Goal: Navigation & Orientation: Find specific page/section

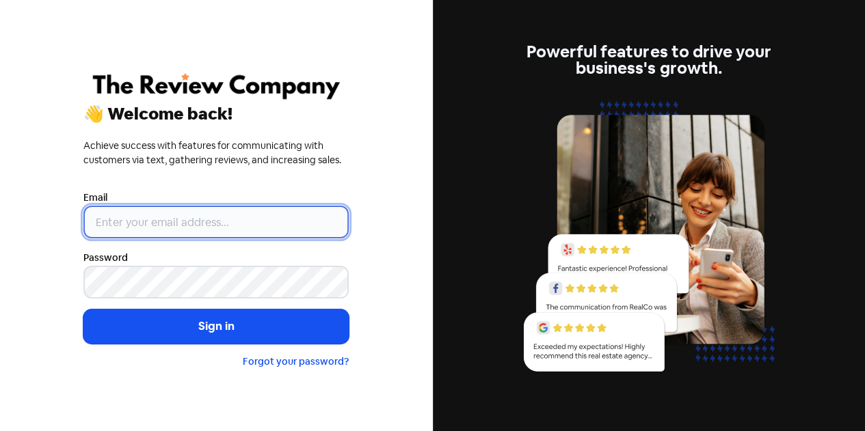
click at [224, 218] on input "email" at bounding box center [215, 222] width 265 height 33
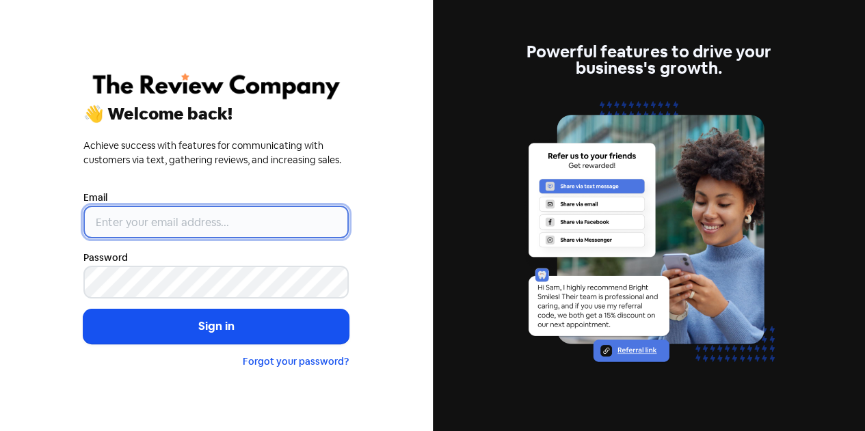
type input "[EMAIL_ADDRESS][DOMAIN_NAME]"
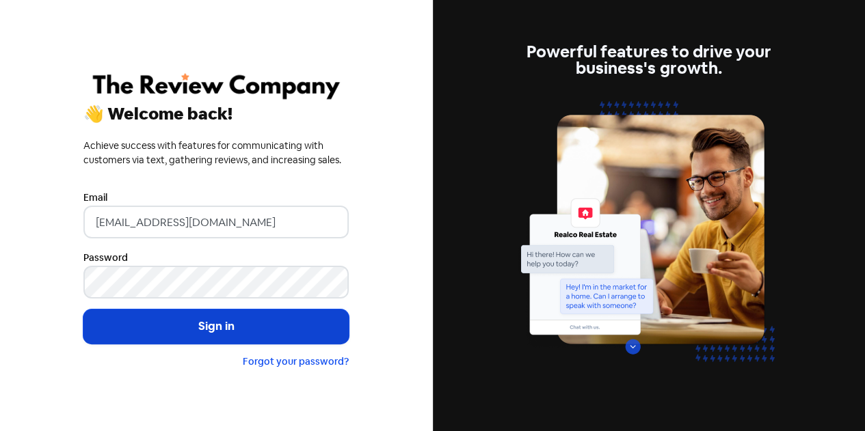
click at [190, 326] on button "Sign in" at bounding box center [215, 327] width 265 height 34
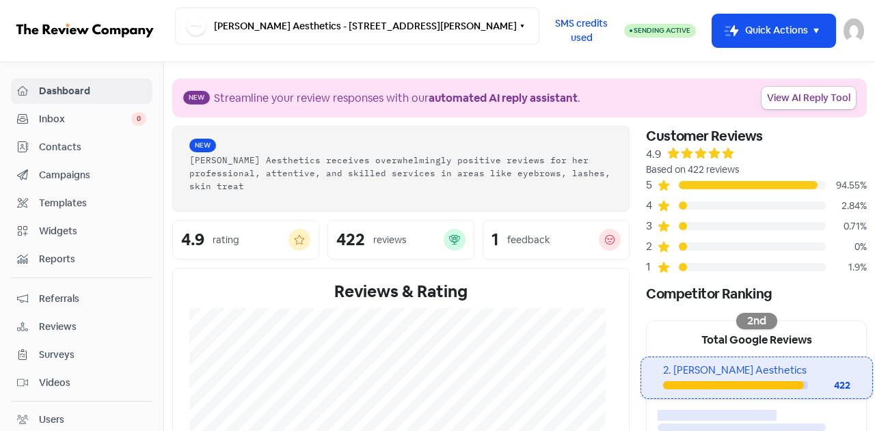
click at [58, 172] on span "Campaigns" at bounding box center [92, 175] width 107 height 14
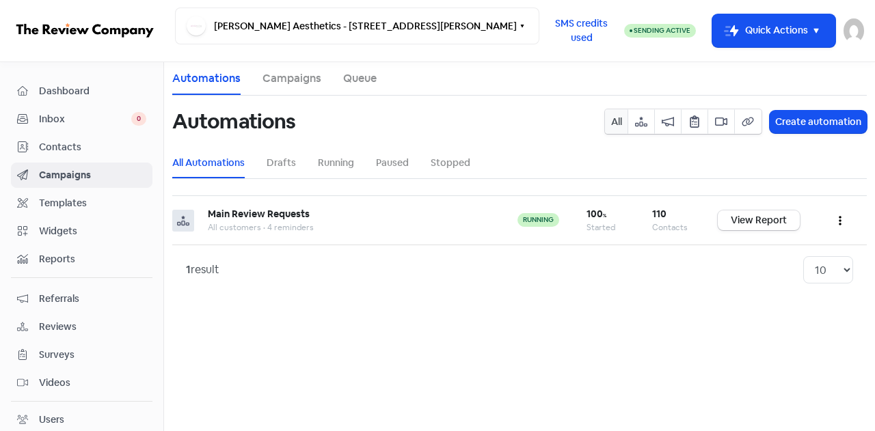
click at [65, 148] on span "Contacts" at bounding box center [92, 147] width 107 height 14
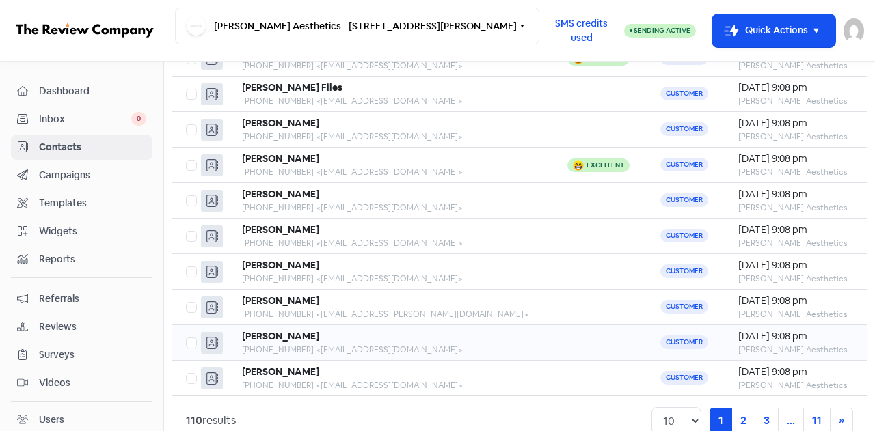
scroll to position [179, 0]
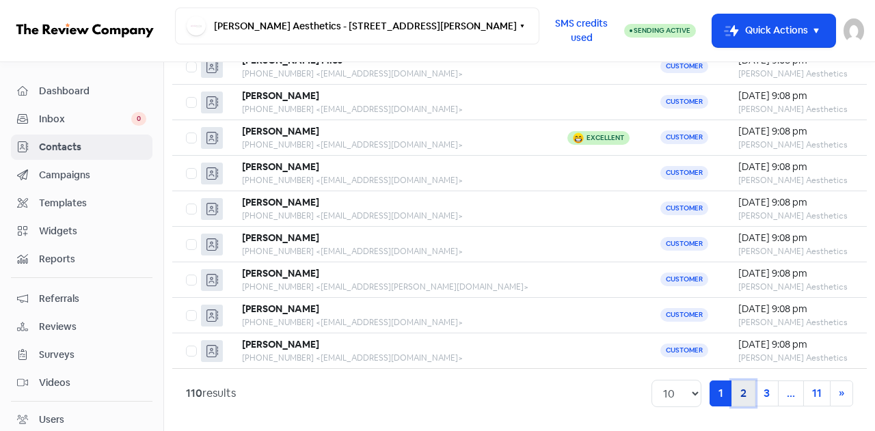
click at [733, 395] on link "2" at bounding box center [743, 394] width 24 height 26
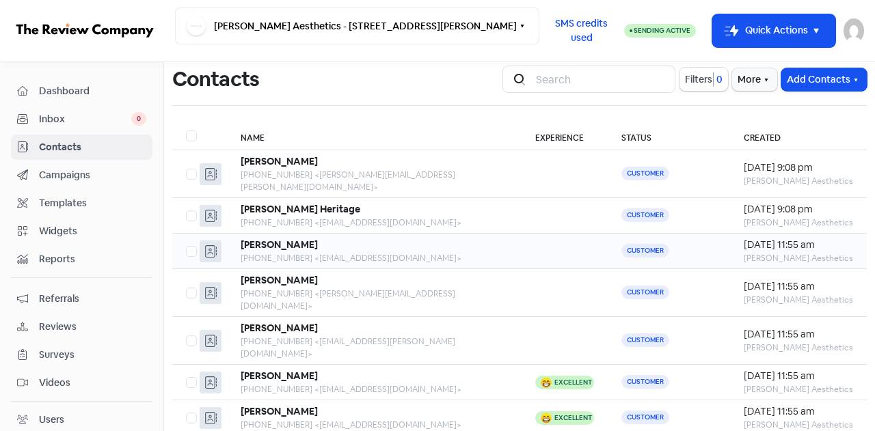
scroll to position [179, 0]
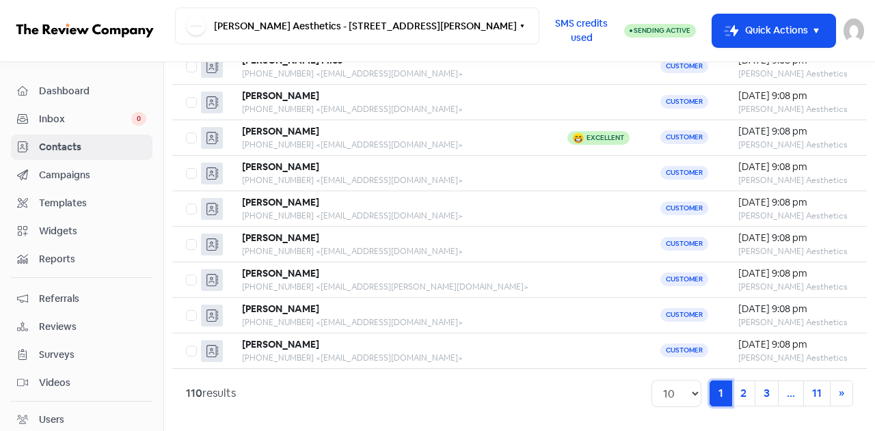
click at [714, 390] on link "1 (current)" at bounding box center [720, 394] width 23 height 26
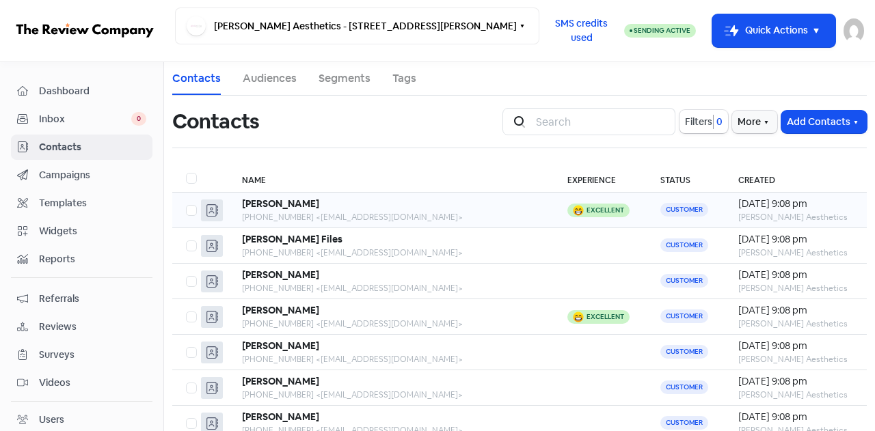
click at [586, 207] on div "Excellent" at bounding box center [605, 210] width 38 height 7
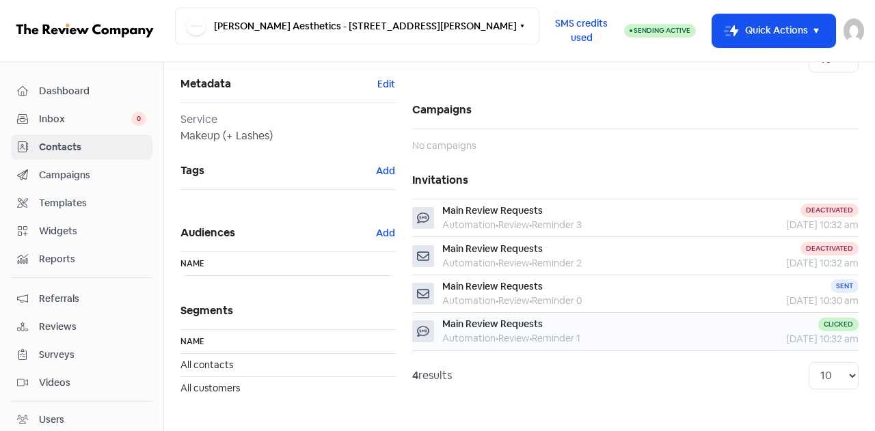
scroll to position [59, 0]
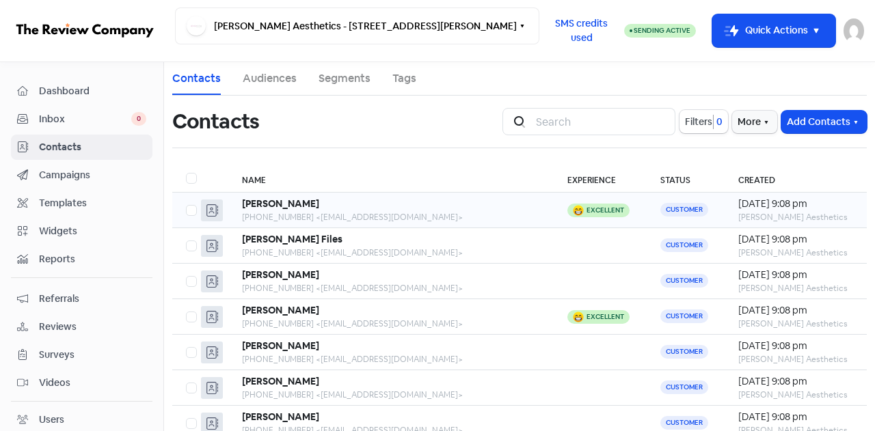
click at [724, 212] on td "[DATE] 9:08 pm [PERSON_NAME] Aesthetics" at bounding box center [795, 211] width 142 height 36
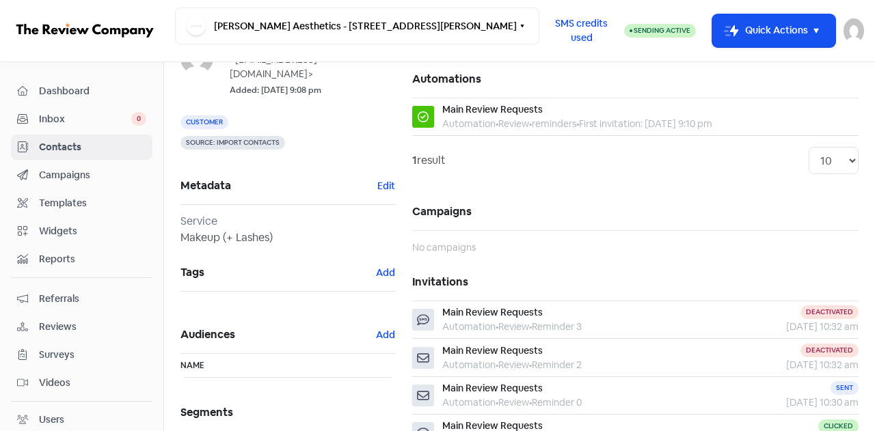
scroll to position [196, 0]
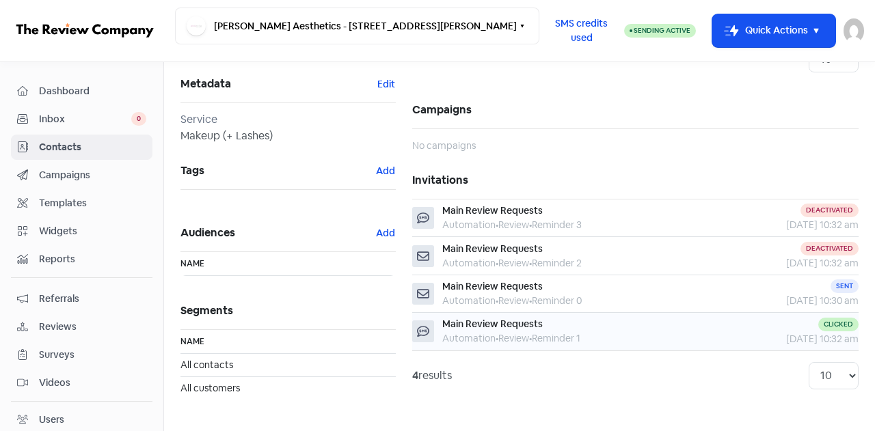
click at [554, 331] on div "Automation • Review • Reminder 1" at bounding box center [511, 338] width 138 height 14
